Goal: Check status: Check status

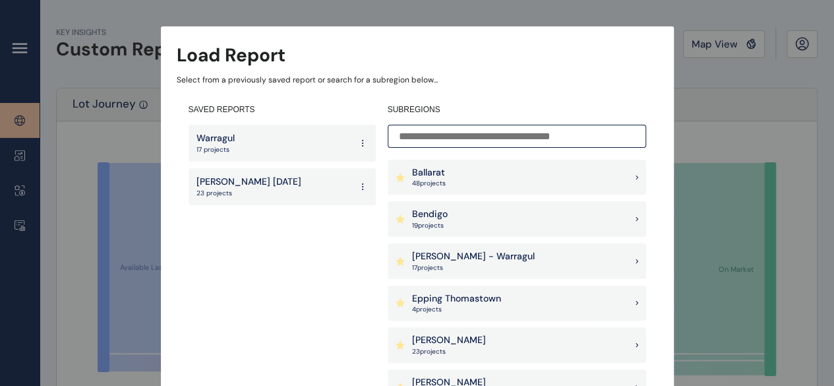
click at [440, 183] on p "48 project s" at bounding box center [429, 183] width 34 height 9
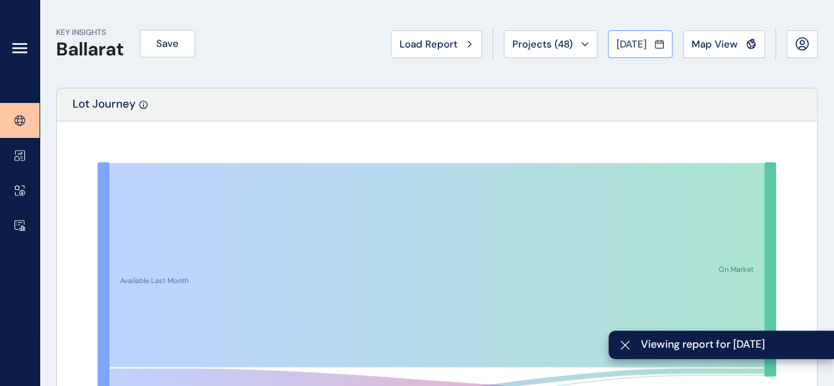
click at [626, 32] on button "[DATE]" at bounding box center [640, 44] width 65 height 28
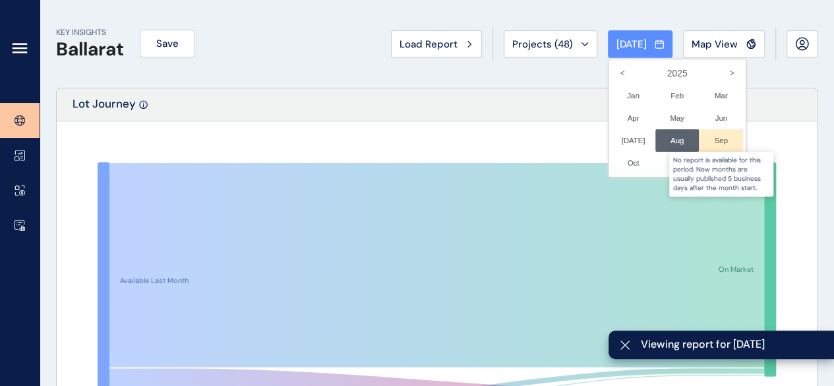
click at [711, 144] on div at bounding box center [721, 140] width 44 height 22
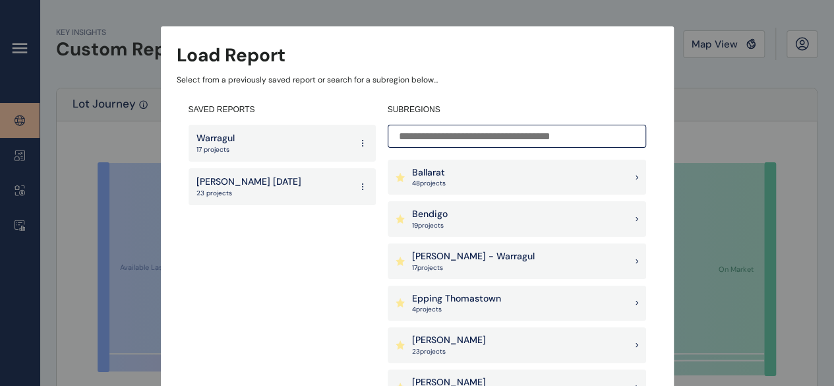
click at [447, 175] on div "Ballarat 48 project s" at bounding box center [517, 178] width 258 height 36
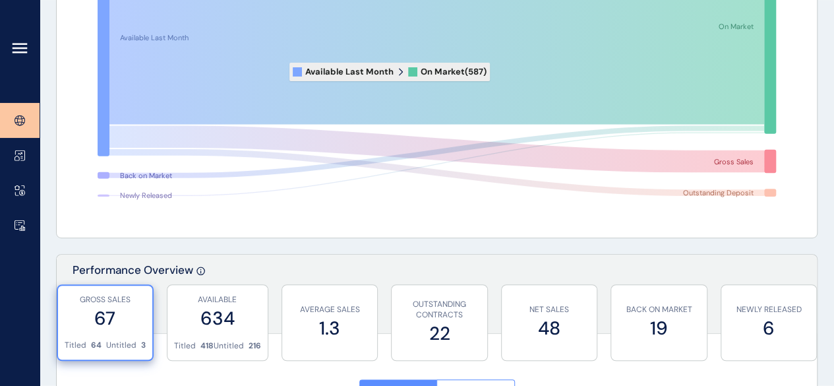
scroll to position [264, 0]
